Goal: Task Accomplishment & Management: Manage account settings

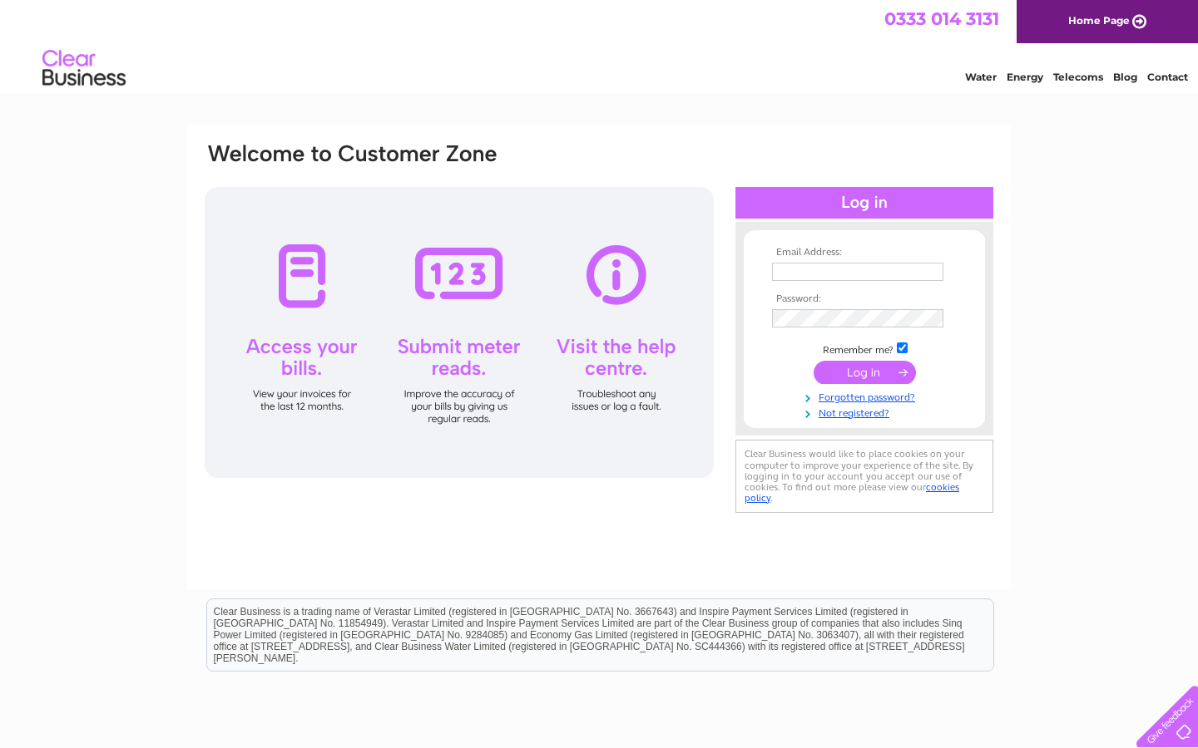
click at [830, 273] on input "text" at bounding box center [857, 272] width 171 height 18
type input "[EMAIL_ADDRESS][DOMAIN_NAME]"
click at [813, 363] on input "submit" at bounding box center [864, 374] width 102 height 23
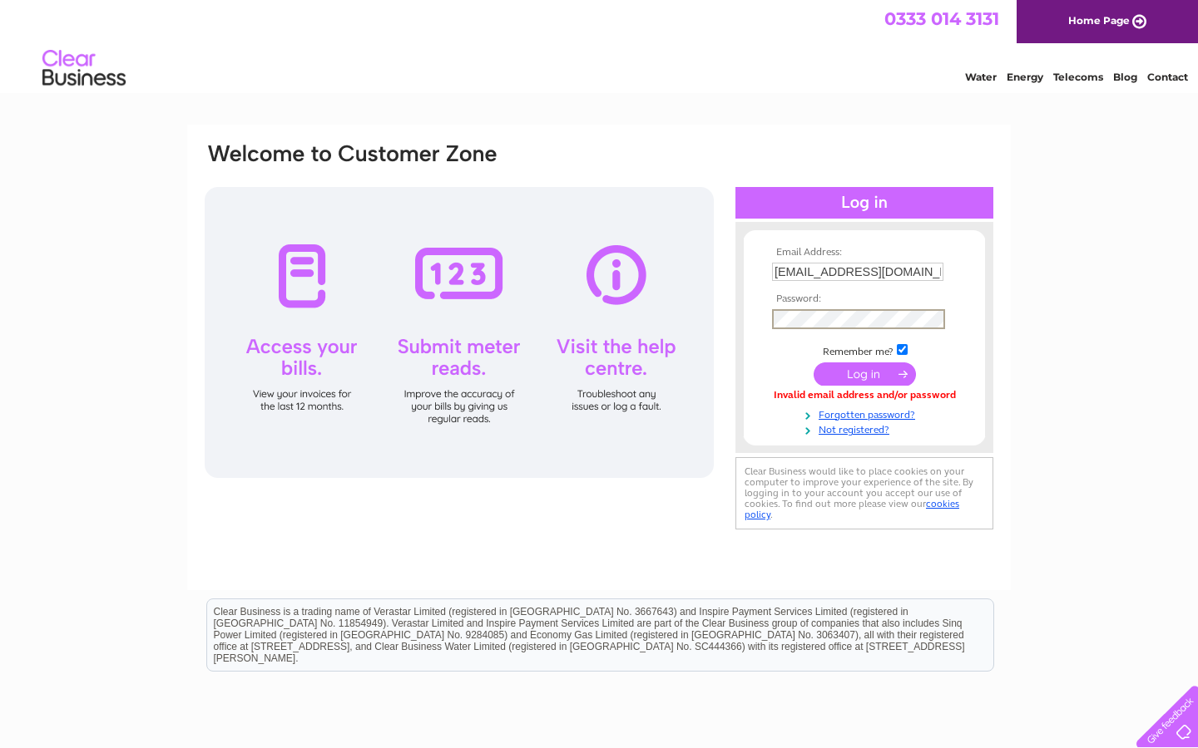
click at [813, 363] on input "submit" at bounding box center [864, 374] width 102 height 23
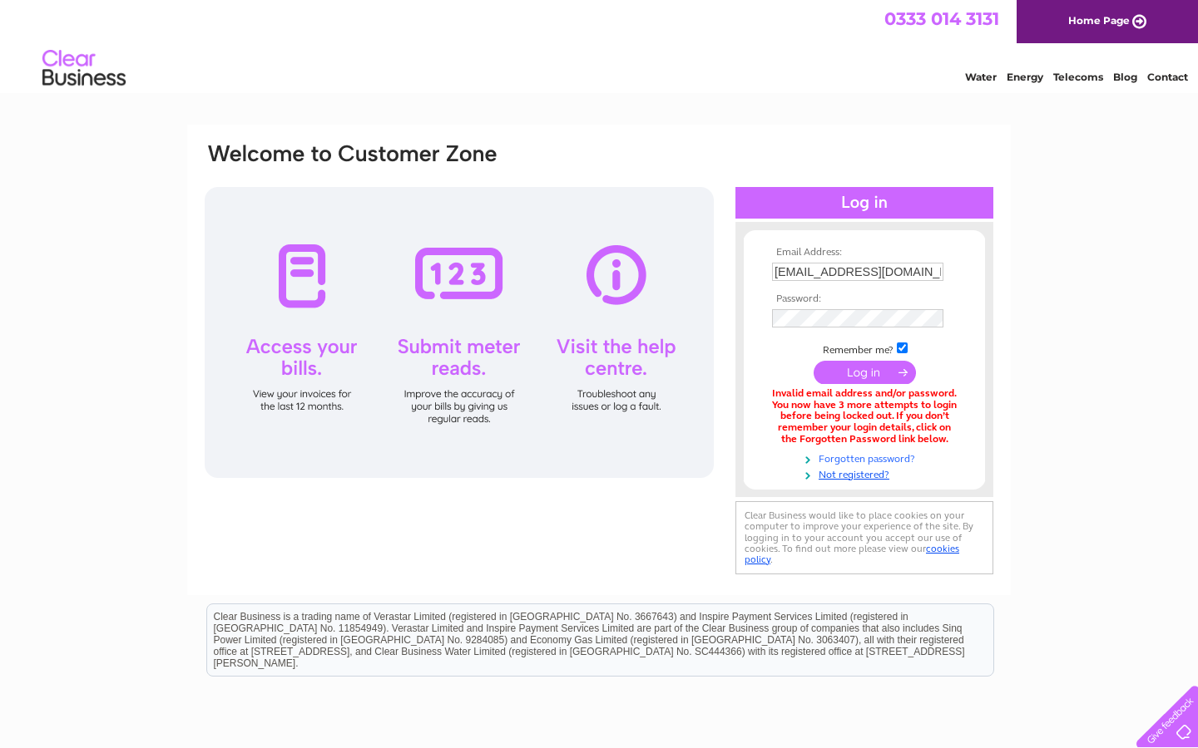
click at [865, 459] on link "Forgotten password?" at bounding box center [866, 458] width 189 height 16
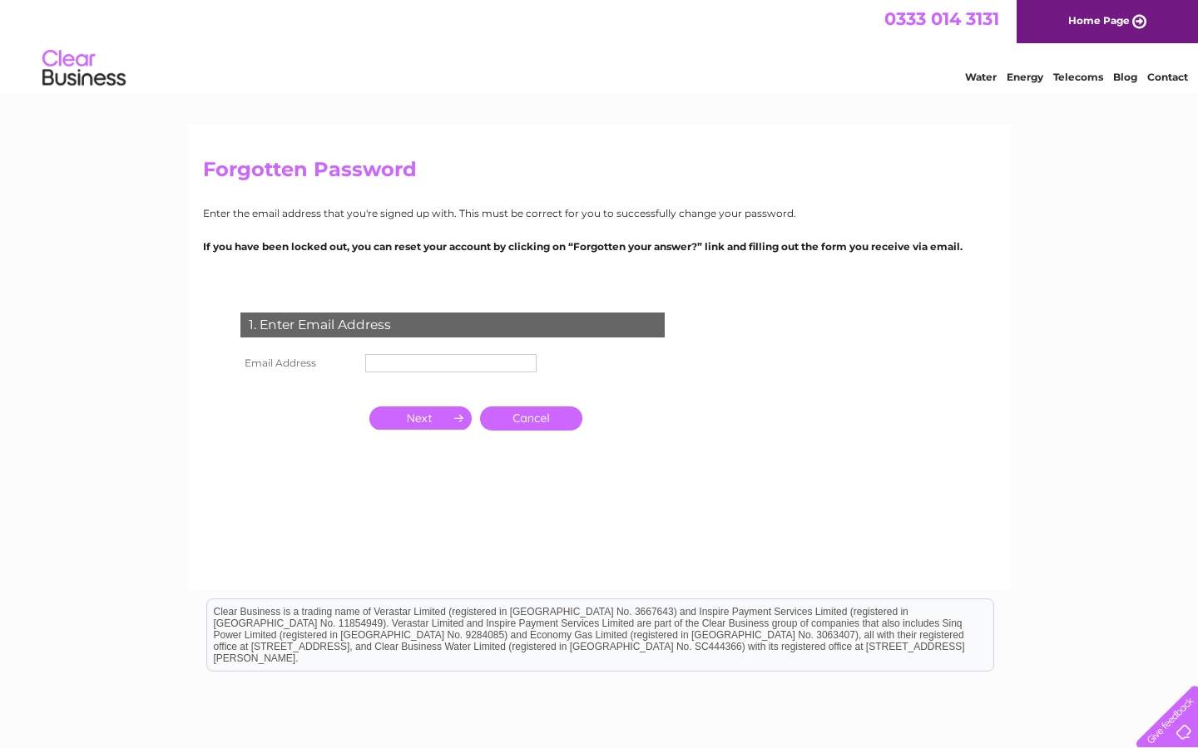
click at [434, 364] on input "text" at bounding box center [450, 363] width 171 height 18
type input "[EMAIL_ADDRESS][DOMAIN_NAME]"
click at [441, 422] on input "button" at bounding box center [420, 419] width 102 height 23
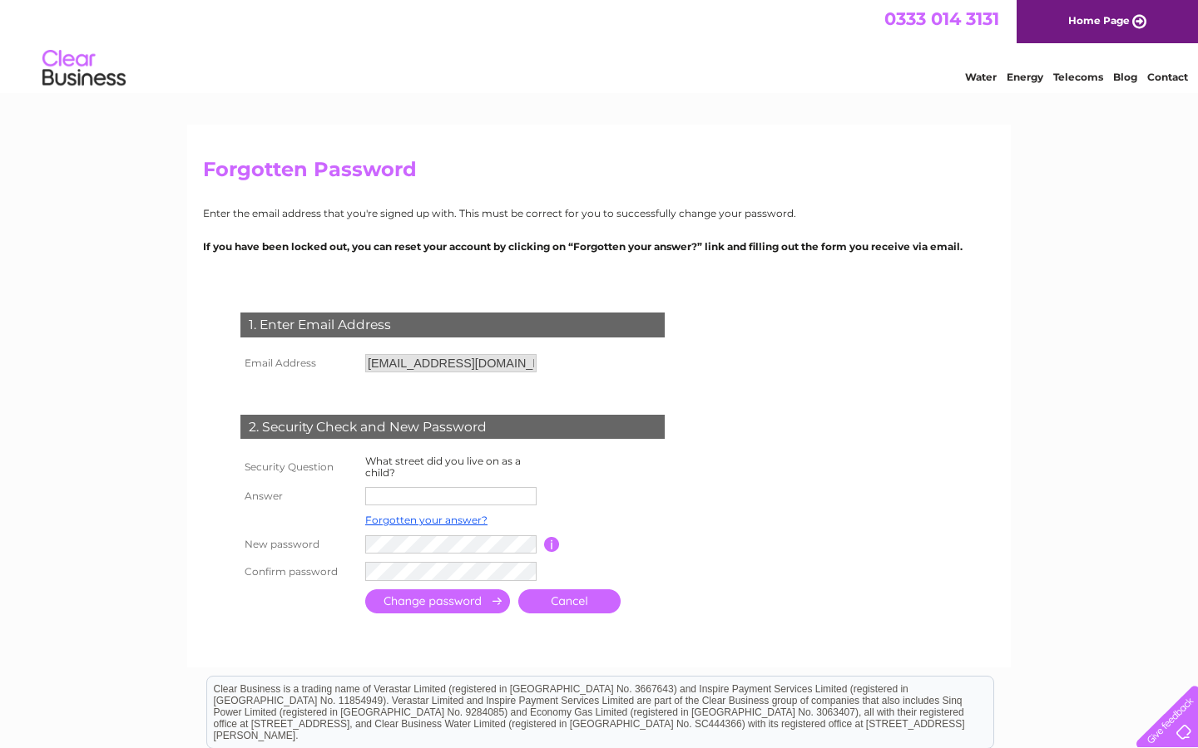
click at [427, 492] on input "text" at bounding box center [450, 496] width 171 height 18
type input "Falcon Terrace"
click at [365, 591] on input "submit" at bounding box center [437, 603] width 145 height 24
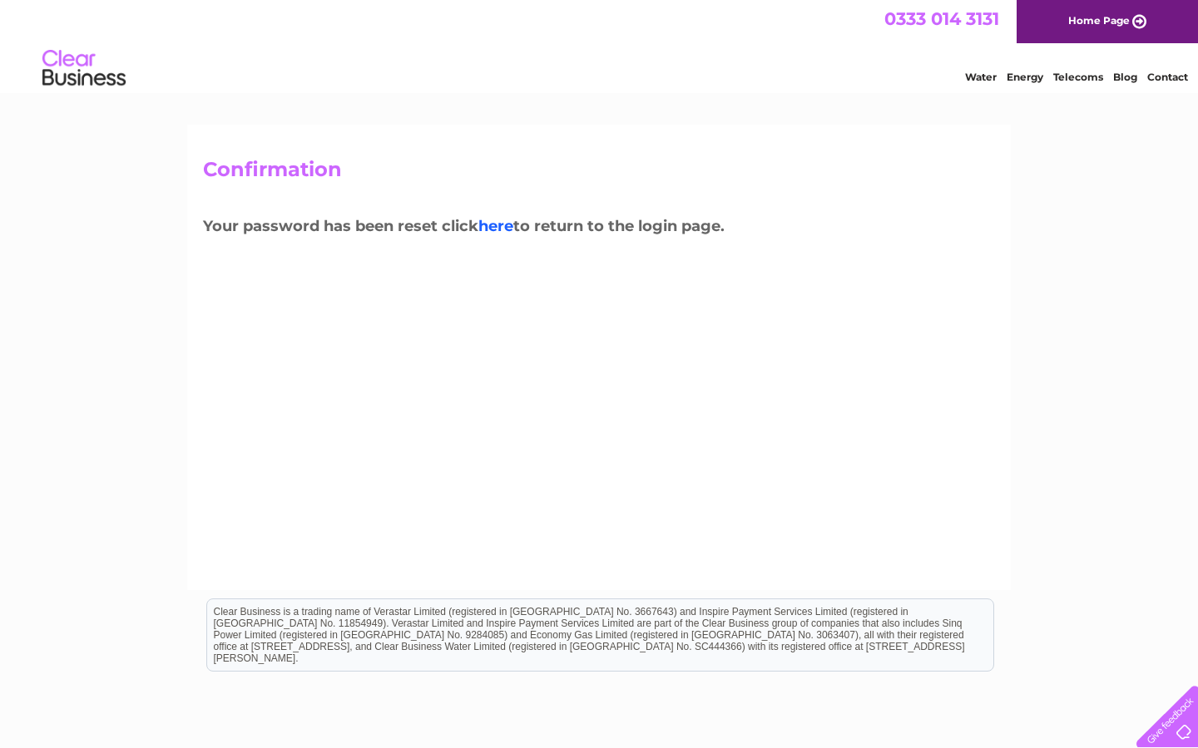
click at [506, 225] on link "here" at bounding box center [495, 226] width 35 height 18
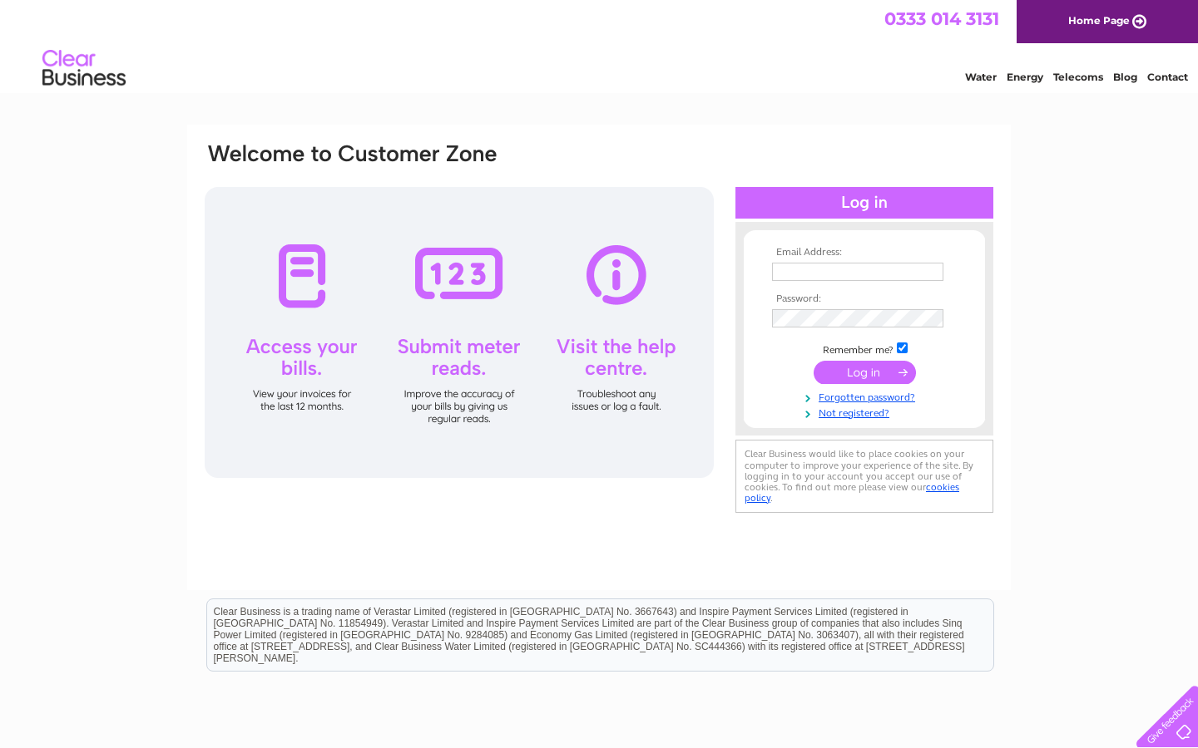
type input "[EMAIL_ADDRESS][DOMAIN_NAME]"
click at [867, 372] on input "submit" at bounding box center [864, 372] width 102 height 23
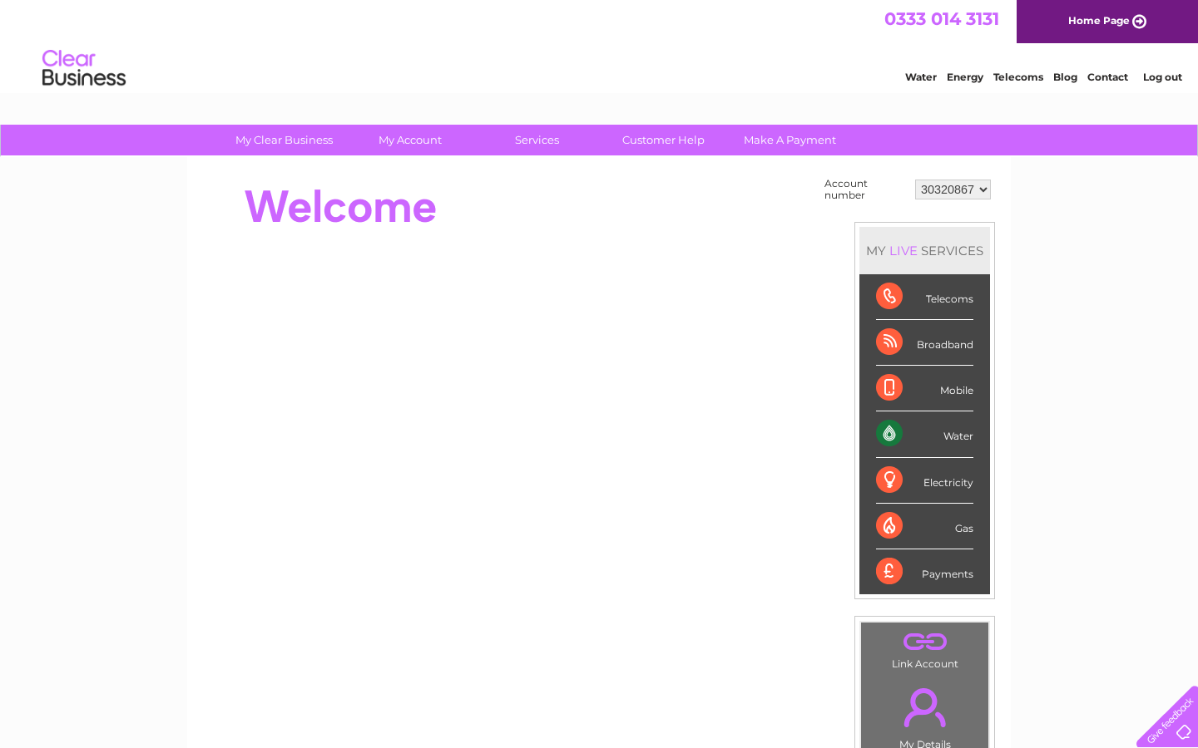
click at [1103, 77] on link "Contact" at bounding box center [1107, 77] width 41 height 12
